Goal: Navigation & Orientation: Find specific page/section

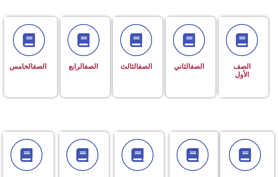
scroll to position [165, 0]
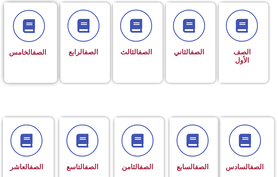
click at [31, 45] on div "الصف الخامس" at bounding box center [29, 34] width 35 height 49
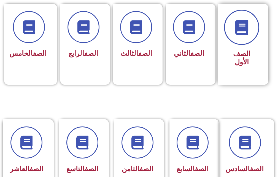
click at [228, 36] on span at bounding box center [241, 27] width 35 height 35
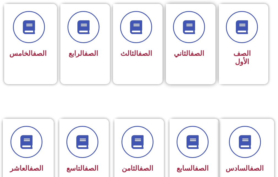
scroll to position [163, 0]
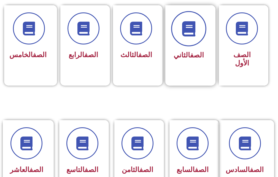
click at [187, 36] on span at bounding box center [188, 28] width 35 height 35
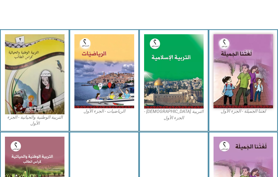
scroll to position [165, 0]
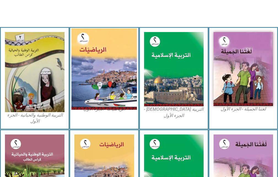
click at [81, 75] on img at bounding box center [104, 68] width 66 height 81
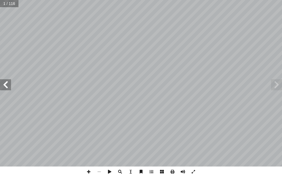
click at [6, 90] on span at bounding box center [5, 84] width 11 height 11
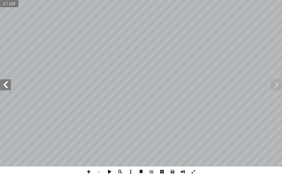
click at [6, 90] on span at bounding box center [5, 84] width 11 height 11
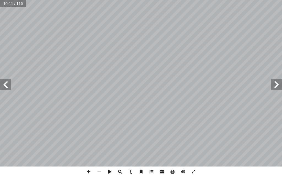
click at [7, 89] on span at bounding box center [5, 84] width 11 height 11
click at [90, 169] on span at bounding box center [89, 171] width 10 height 10
click at [92, 170] on span at bounding box center [89, 171] width 10 height 10
click at [87, 172] on span at bounding box center [89, 171] width 10 height 10
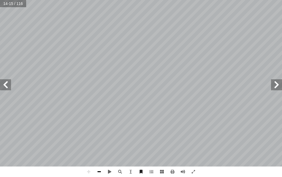
click at [102, 173] on span at bounding box center [99, 171] width 10 height 10
